Goal: Book appointment/travel/reservation

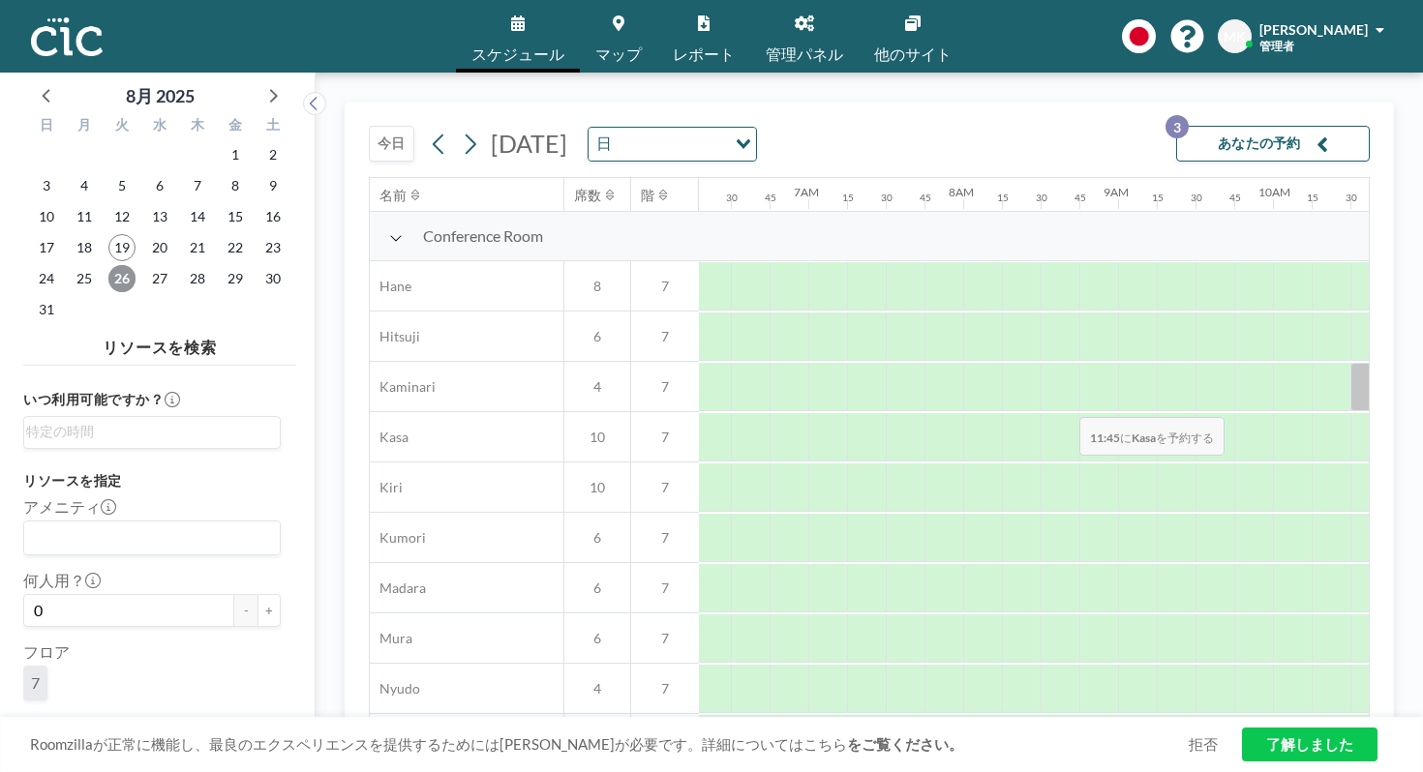
scroll to position [928, 975]
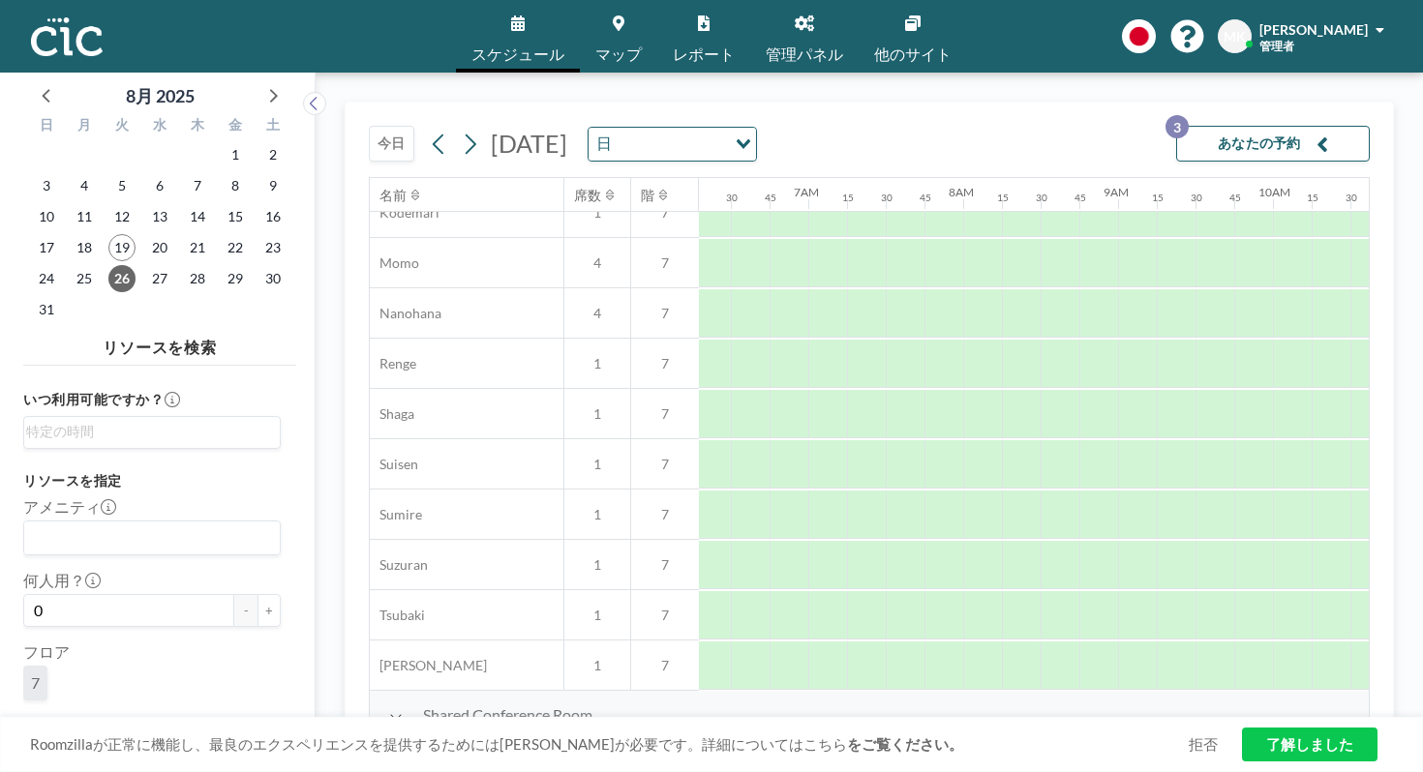
click at [369, 126] on button "今日" at bounding box center [391, 144] width 45 height 36
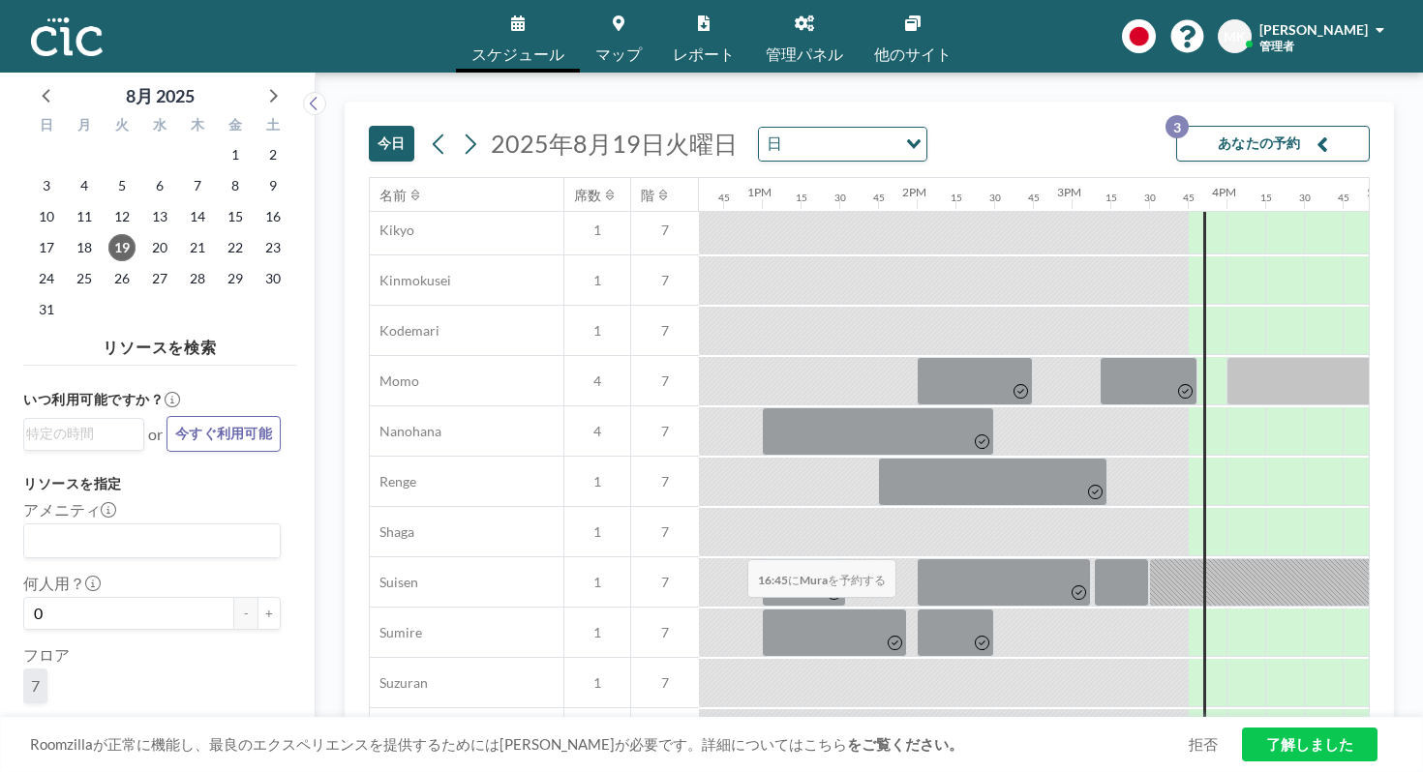
scroll to position [928, 1950]
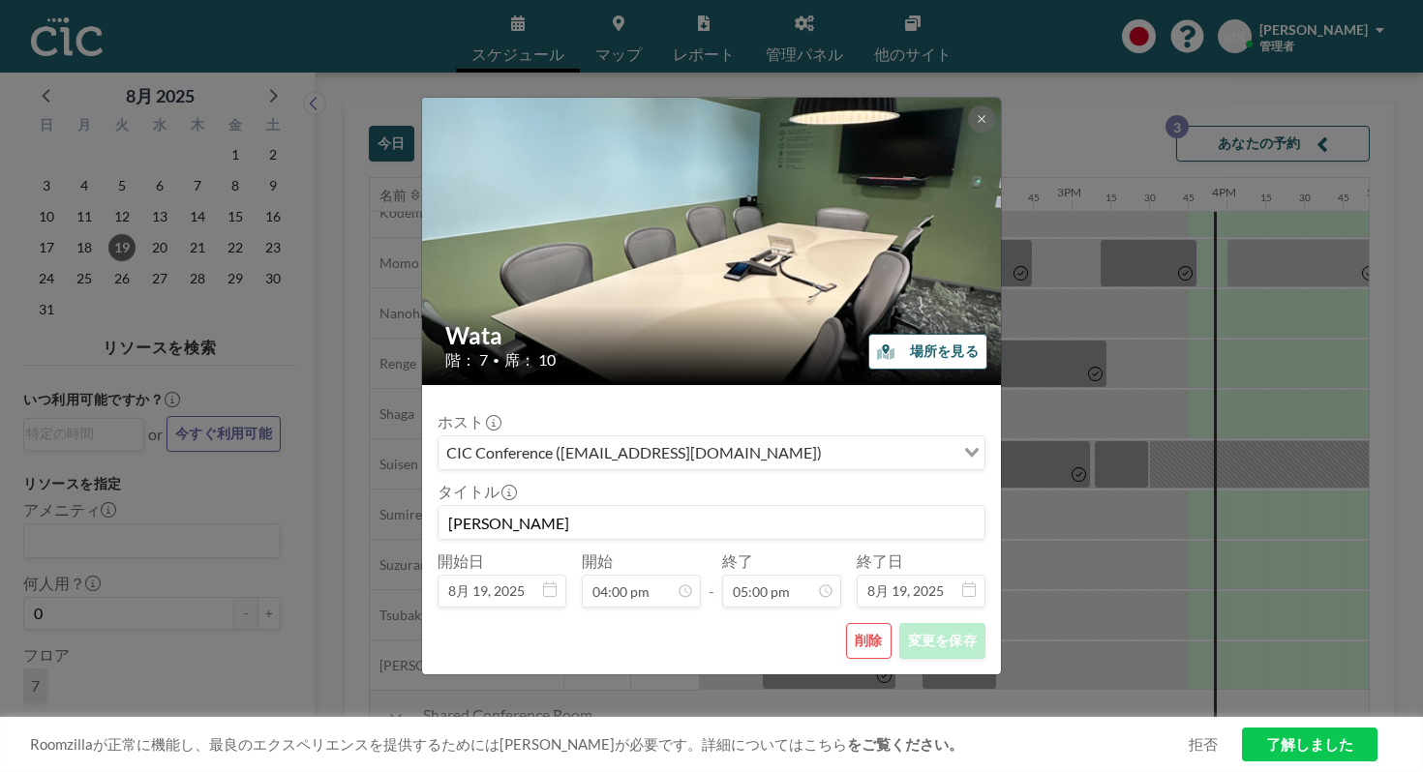
scroll to position [2101, 0]
click at [968, 133] on button at bounding box center [981, 118] width 27 height 27
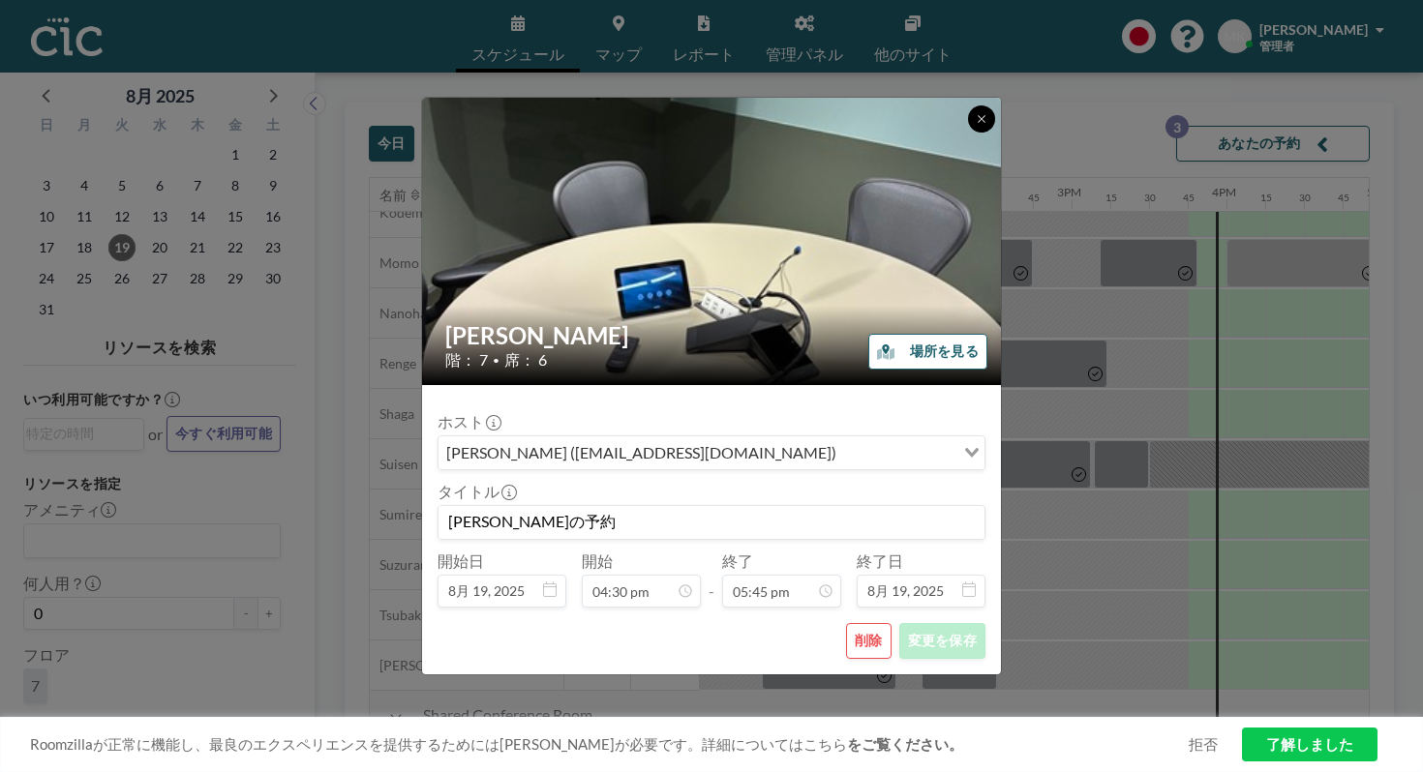
click at [975, 125] on icon at bounding box center [981, 119] width 12 height 12
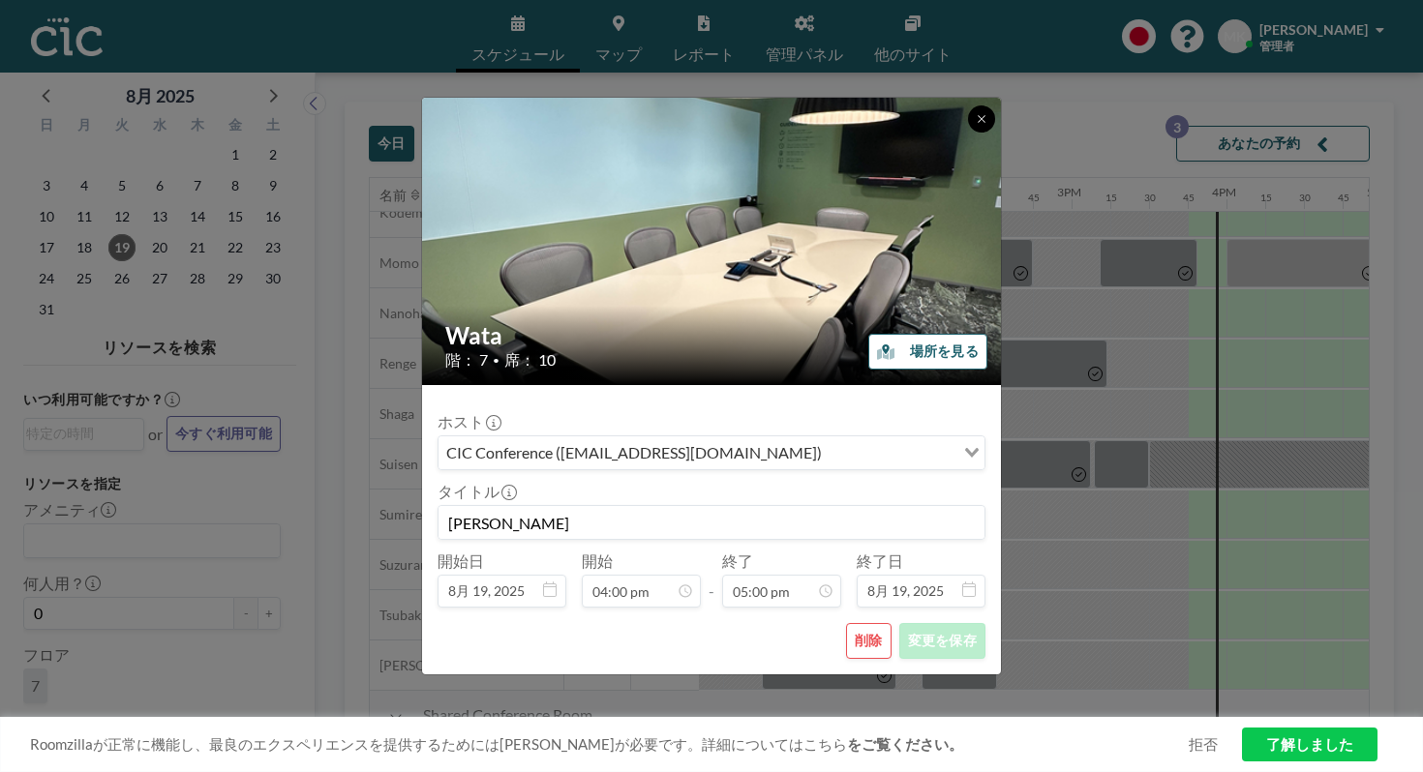
click at [968, 133] on button at bounding box center [981, 118] width 27 height 27
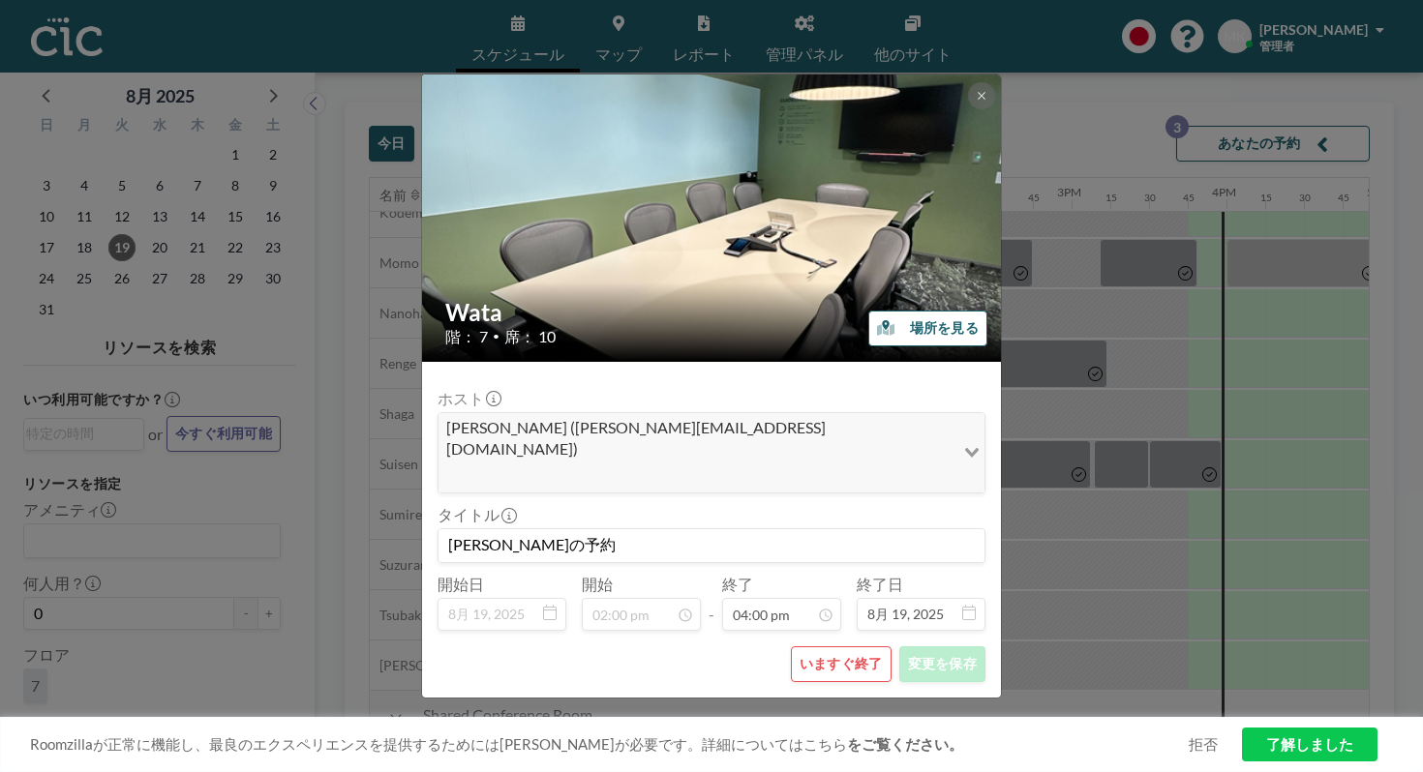
click at [829, 646] on button "いますぐ終了" at bounding box center [841, 664] width 101 height 36
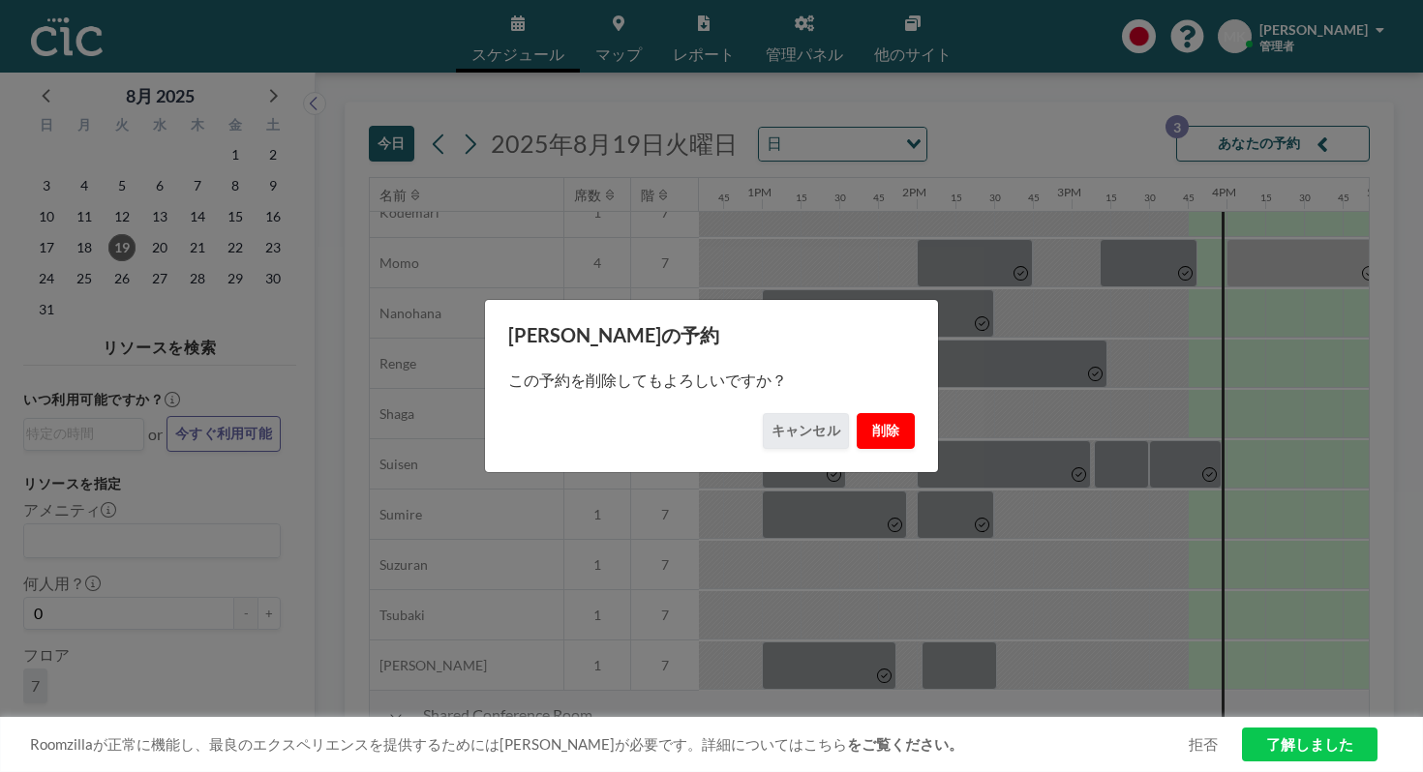
click at [873, 429] on button "削除" at bounding box center [885, 431] width 58 height 36
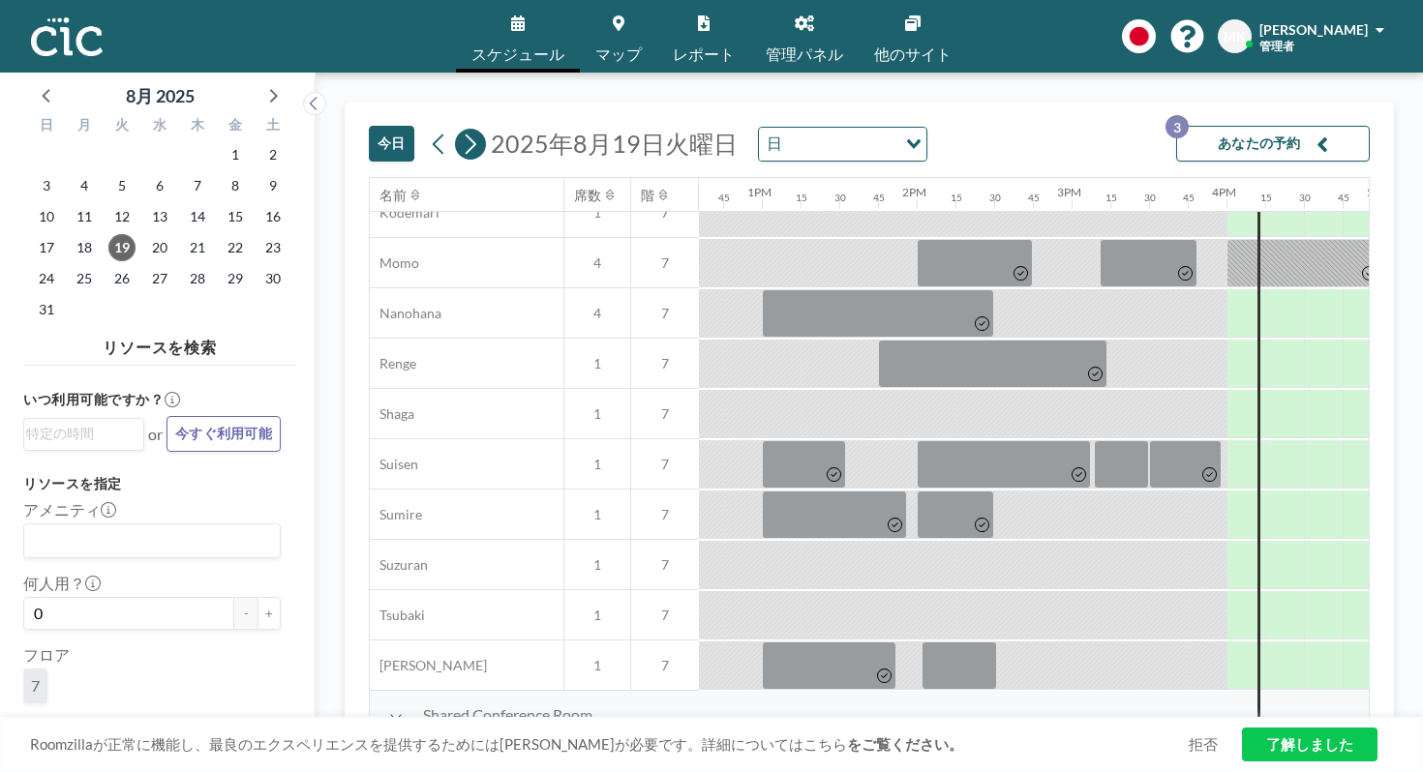
click at [455, 129] on button at bounding box center [470, 144] width 31 height 31
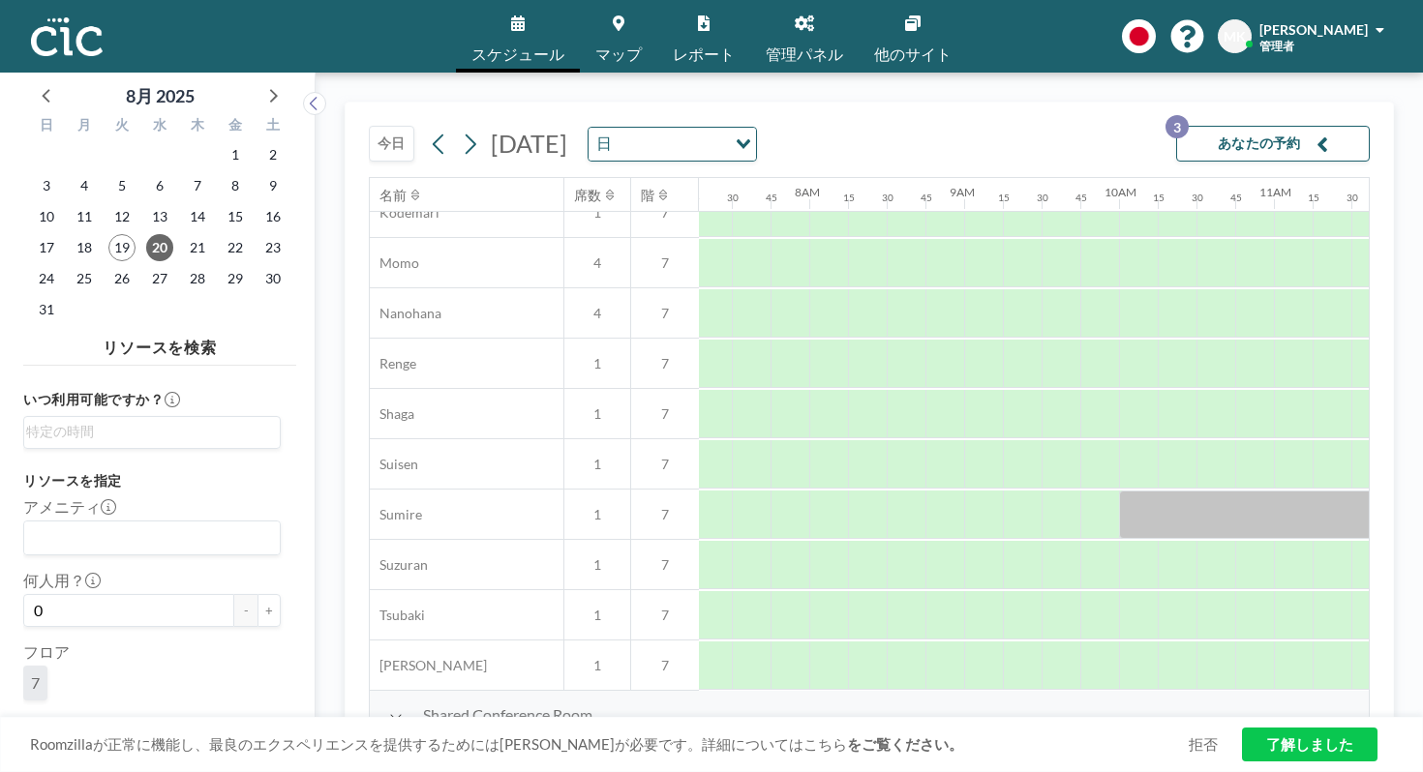
scroll to position [928, 1112]
